Goal: Navigation & Orientation: Find specific page/section

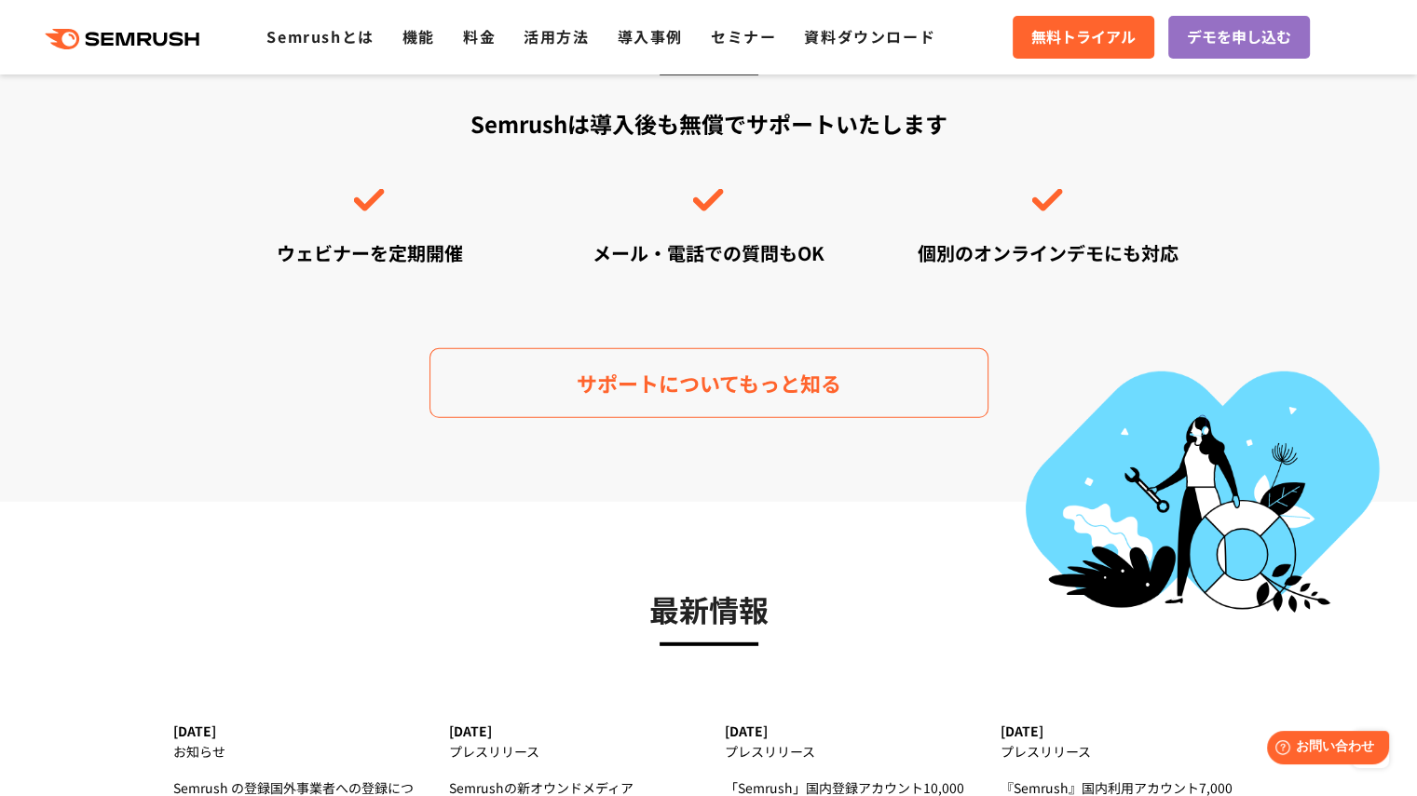
scroll to position [5433, 0]
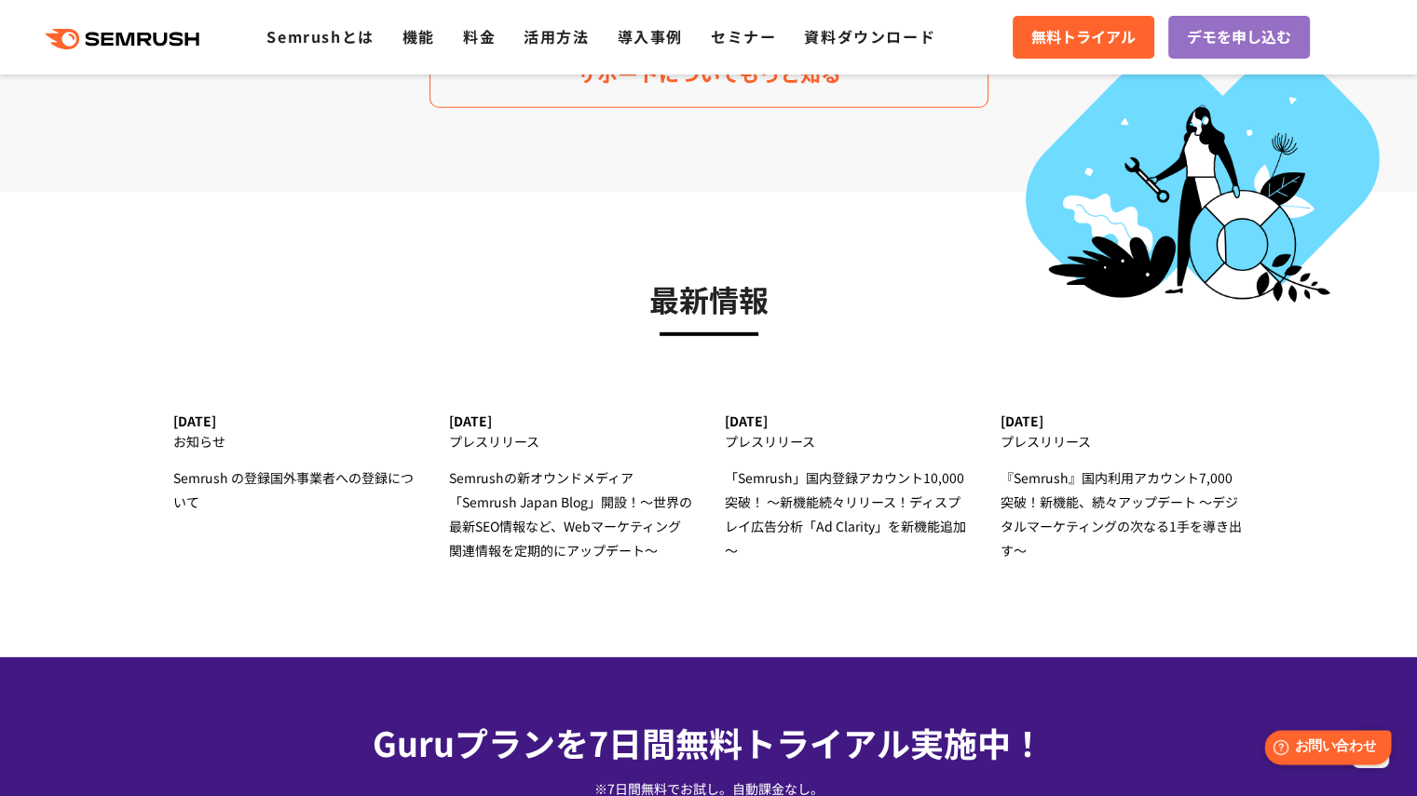
click at [1343, 752] on span "お問い合わせ" at bounding box center [1335, 748] width 81 height 18
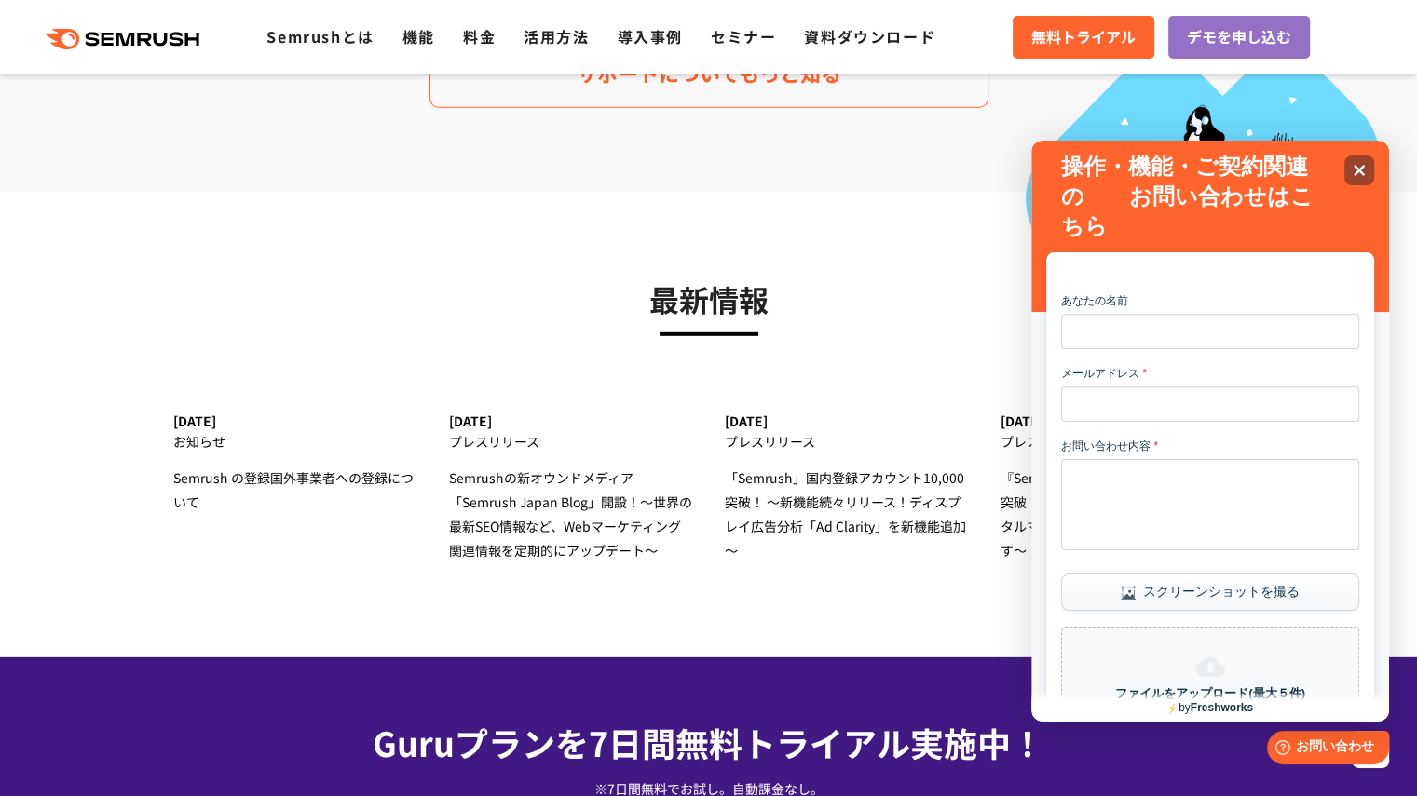
scroll to position [238, 0]
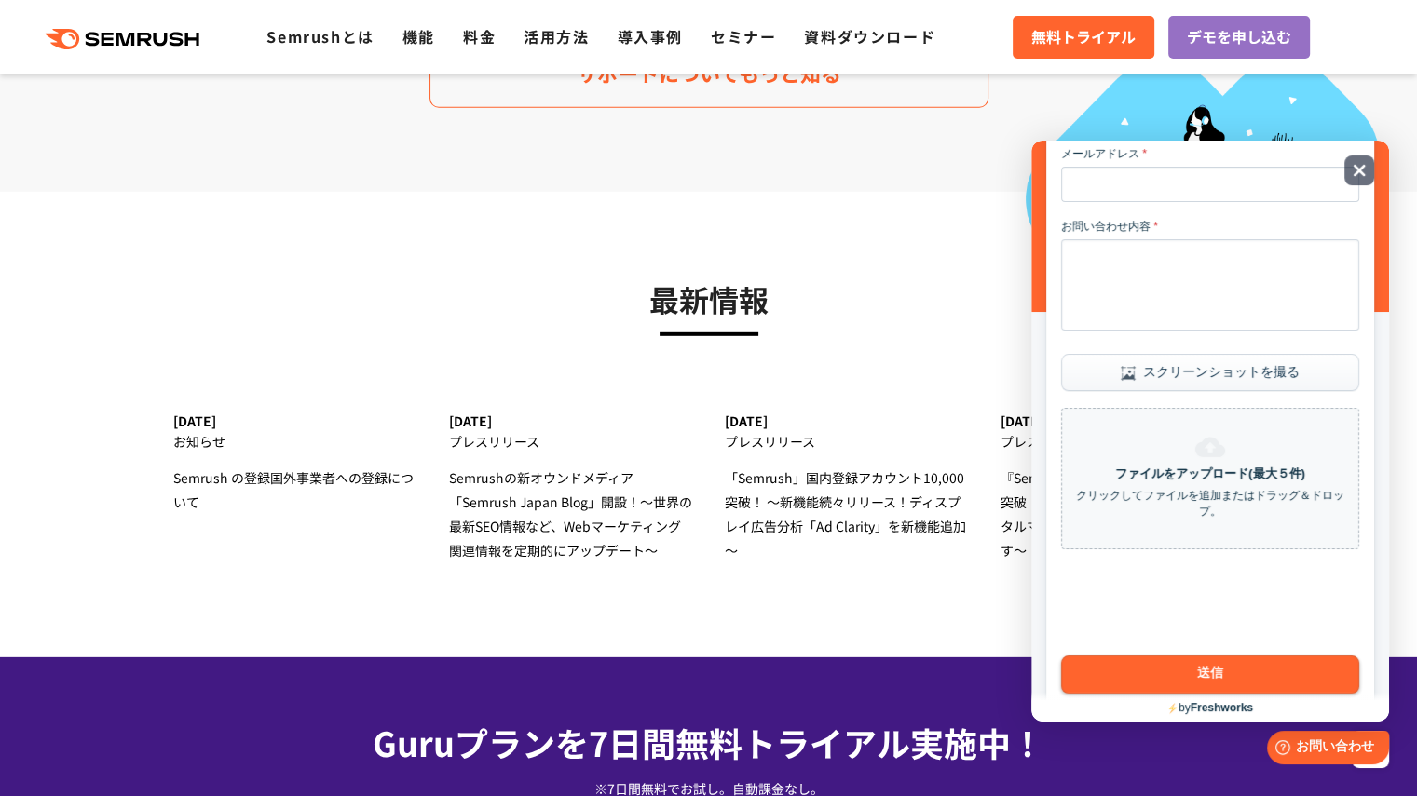
click at [1360, 163] on icon "Close" at bounding box center [1359, 170] width 14 height 14
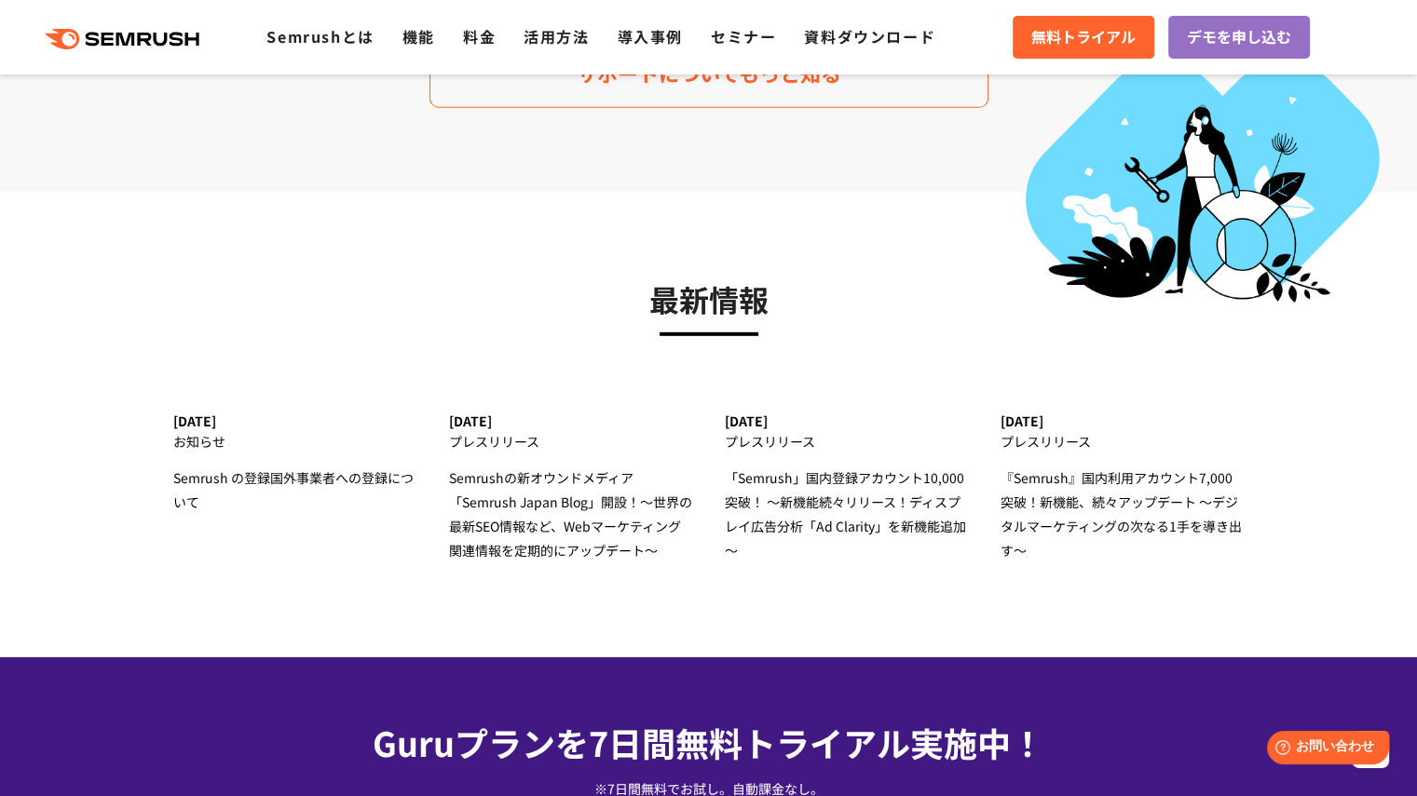
click at [153, 36] on icon at bounding box center [147, 39] width 14 height 13
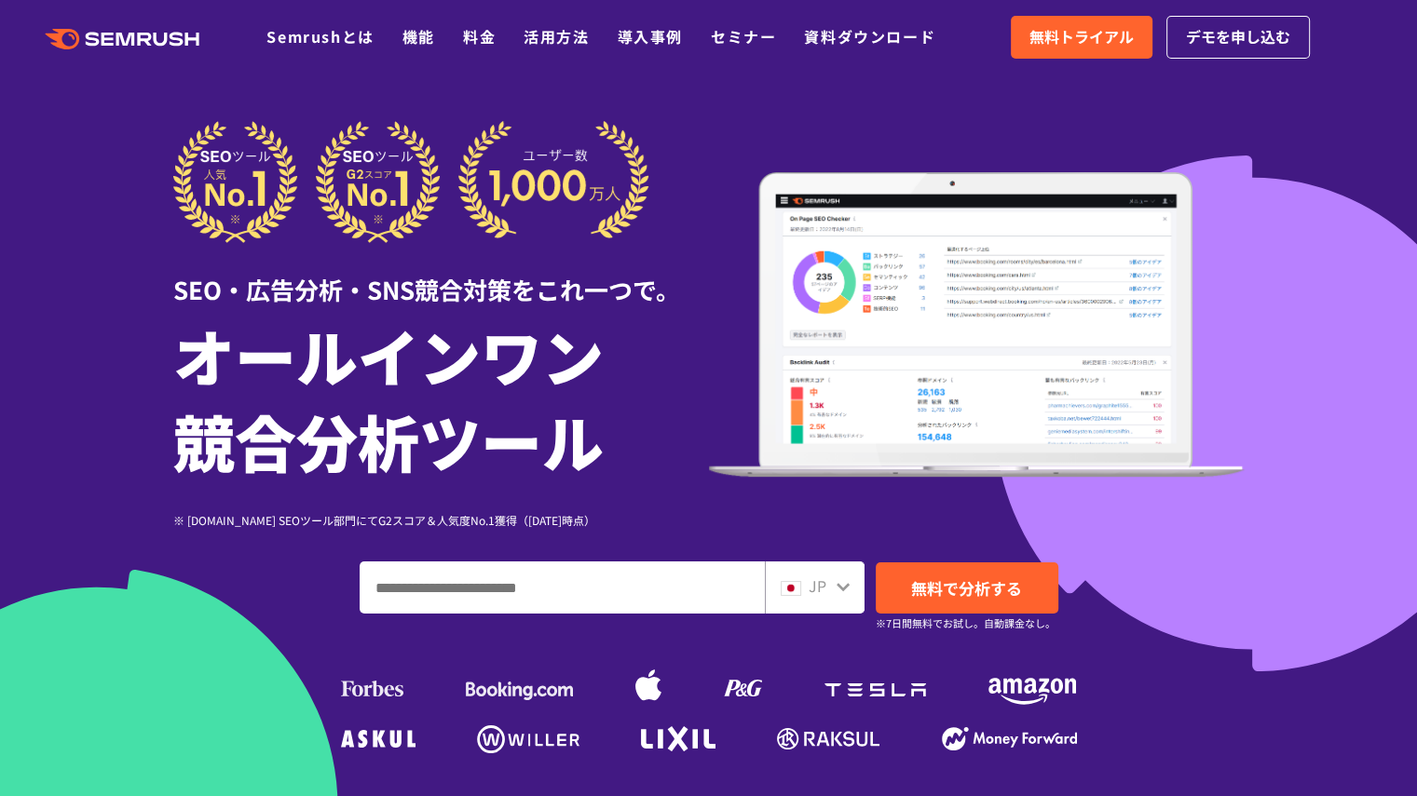
click at [371, 221] on img at bounding box center [411, 182] width 476 height 122
click at [883, 34] on link "資料ダウンロード" at bounding box center [869, 36] width 131 height 22
